Goal: Task Accomplishment & Management: Use online tool/utility

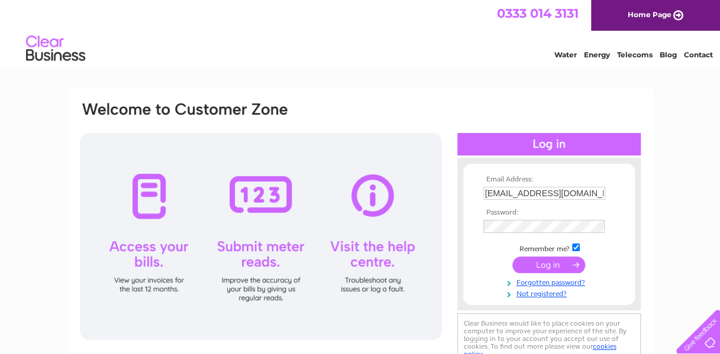
click at [491, 267] on input "submit" at bounding box center [548, 265] width 73 height 17
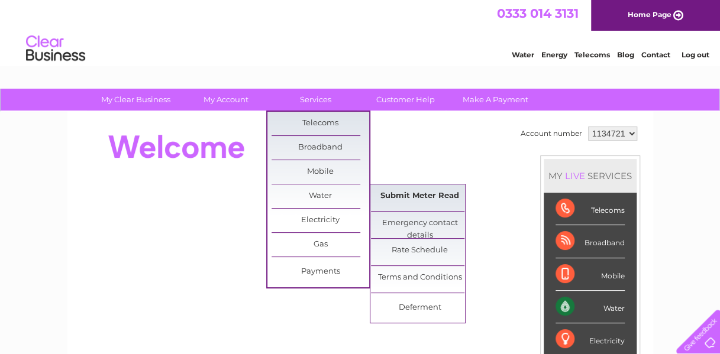
click at [436, 195] on link "Submit Meter Read" at bounding box center [420, 197] width 98 height 24
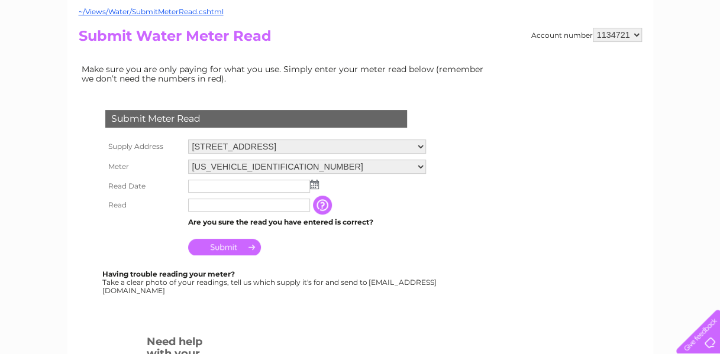
scroll to position [118, 0]
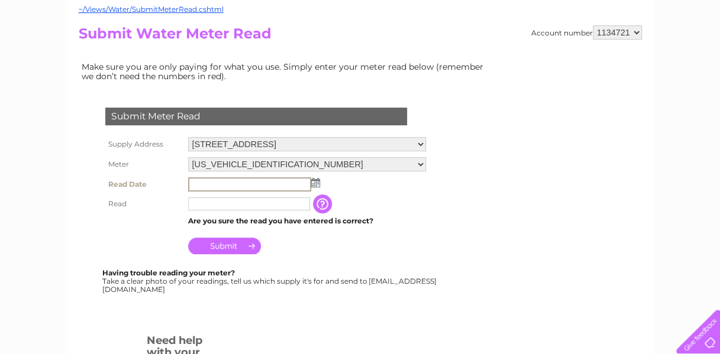
click at [300, 183] on input "text" at bounding box center [249, 185] width 123 height 14
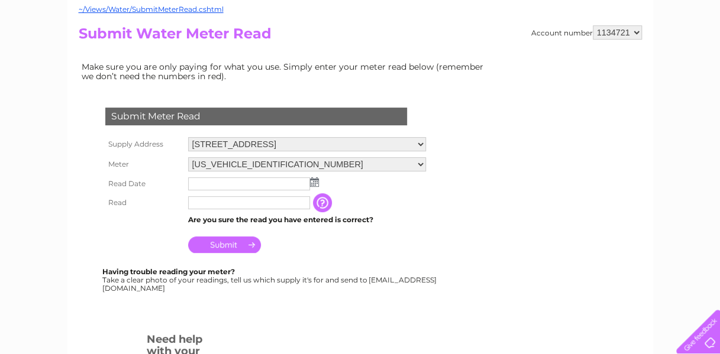
click at [318, 183] on td at bounding box center [307, 184] width 244 height 19
click at [269, 185] on input "text" at bounding box center [249, 184] width 122 height 13
click at [317, 182] on img at bounding box center [314, 182] width 9 height 9
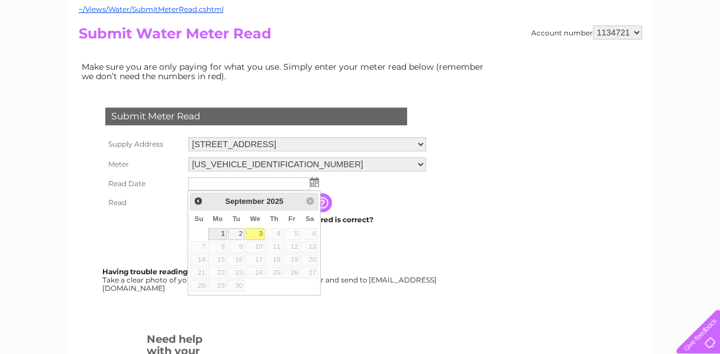
click at [218, 235] on link "1" at bounding box center [217, 234] width 18 height 12
type input "2025/09/01"
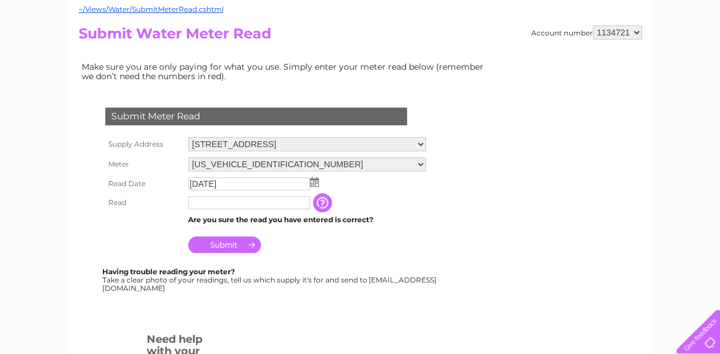
click at [270, 203] on input "text" at bounding box center [249, 202] width 122 height 13
click at [192, 198] on input "text" at bounding box center [249, 202] width 122 height 13
type input "1473"
click at [232, 243] on input "Submit" at bounding box center [224, 245] width 73 height 17
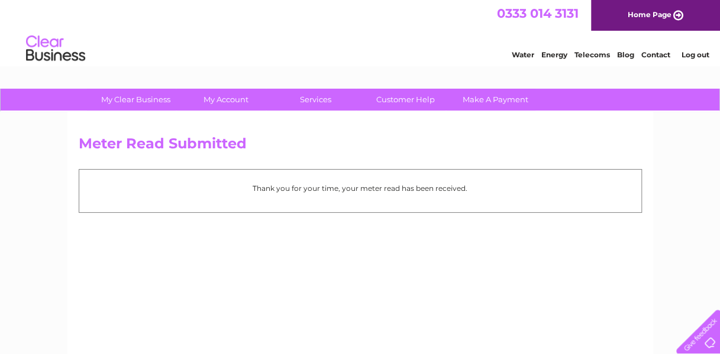
click at [695, 55] on link "Log out" at bounding box center [695, 54] width 28 height 9
